Goal: Transaction & Acquisition: Purchase product/service

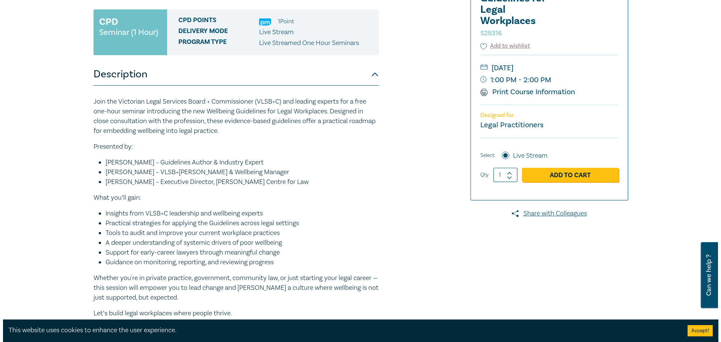
scroll to position [150, 0]
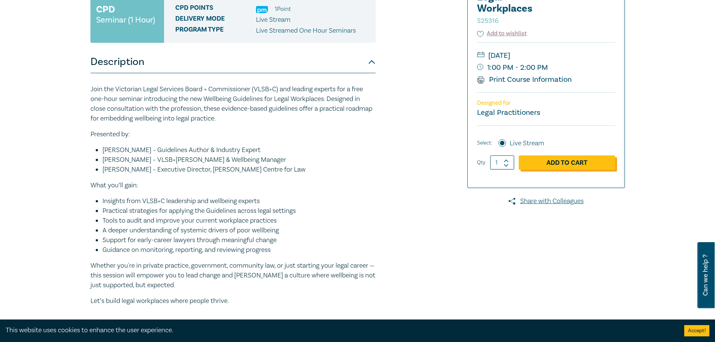
click at [584, 162] on link "Add to Cart" at bounding box center [567, 162] width 97 height 14
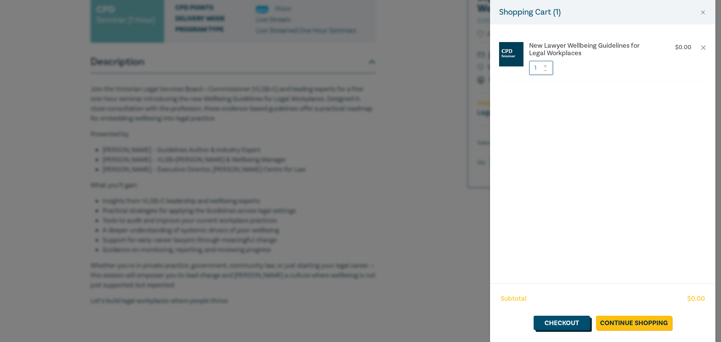
click at [574, 320] on link "Checkout" at bounding box center [562, 323] width 56 height 14
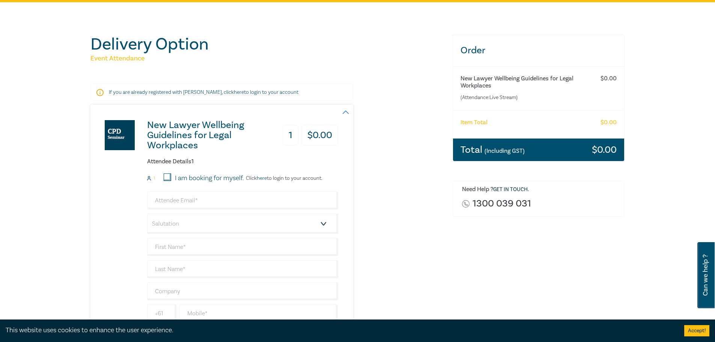
scroll to position [75, 0]
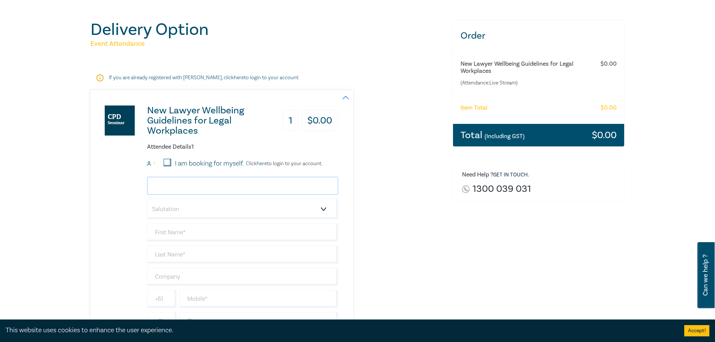
click at [171, 186] on input "email" at bounding box center [242, 186] width 191 height 18
type input "[PERSON_NAME][EMAIL_ADDRESS][DOMAIN_NAME]"
click at [176, 211] on select "Salutation Mr. Mrs. Ms. Miss Dr. Prof. Other" at bounding box center [242, 209] width 191 height 20
select select "Ms."
click at [147, 199] on select "Salutation Mr. Mrs. Ms. Miss Dr. Prof. Other" at bounding box center [242, 209] width 191 height 20
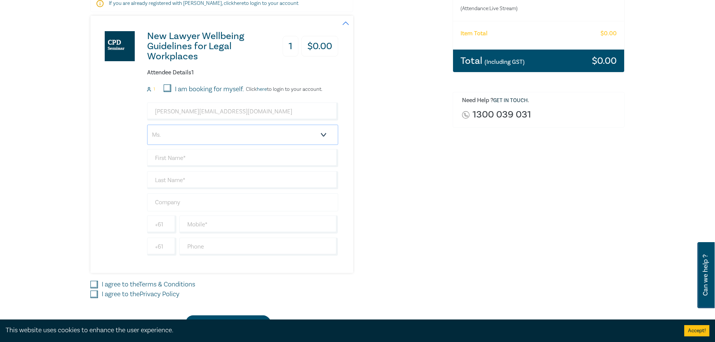
scroll to position [150, 0]
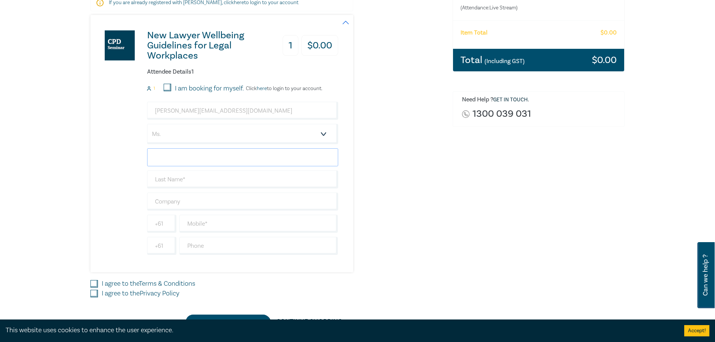
click at [173, 159] on input "text" at bounding box center [242, 157] width 191 height 18
type input "[PERSON_NAME]"
click at [176, 180] on input "text" at bounding box center [242, 180] width 191 height 18
type input "[PERSON_NAME]"
click at [180, 203] on input "text" at bounding box center [242, 202] width 191 height 18
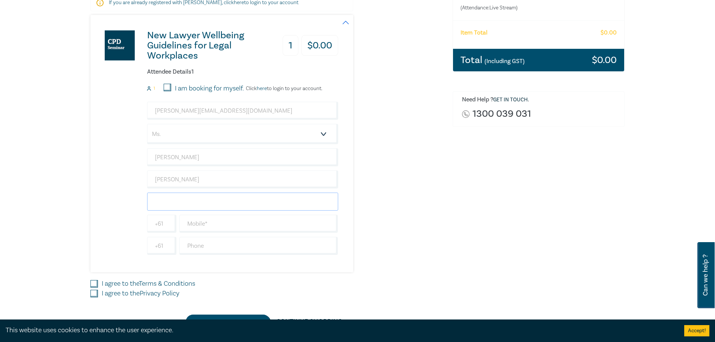
type input "[PERSON_NAME] and co"
click at [202, 224] on input "text" at bounding box center [259, 224] width 159 height 18
type input "0410404651"
click at [216, 239] on input "text" at bounding box center [259, 246] width 159 height 18
type input "0410 404 651"
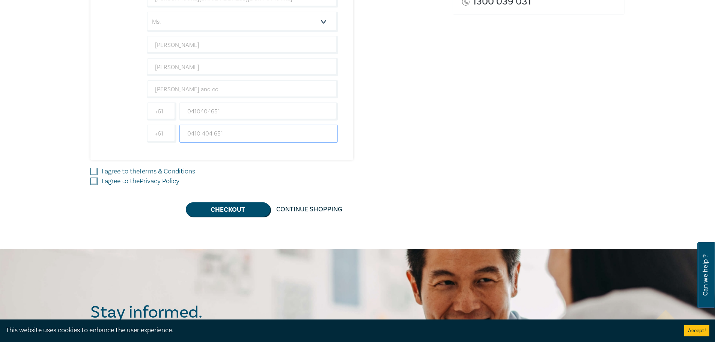
scroll to position [263, 0]
click at [93, 181] on input "I agree to the Privacy Policy" at bounding box center [95, 181] width 8 height 8
checkbox input "true"
click at [94, 172] on input "I agree to the Terms & Conditions" at bounding box center [95, 172] width 8 height 8
checkbox input "true"
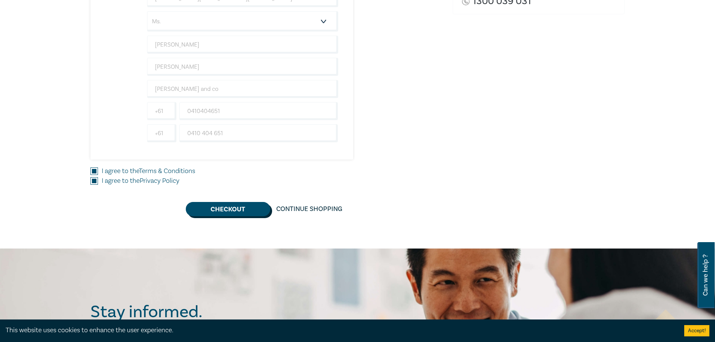
click at [228, 210] on button "Checkout" at bounding box center [228, 209] width 85 height 14
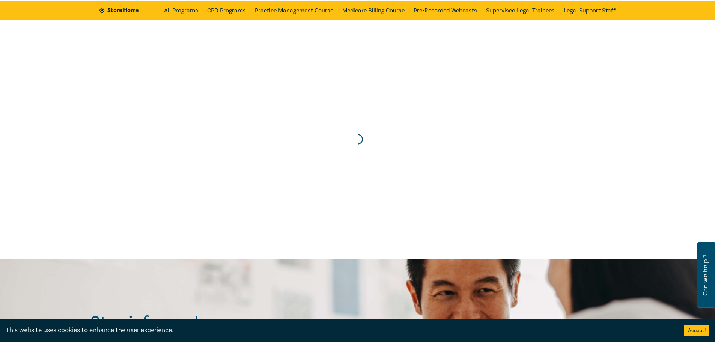
scroll to position [0, 0]
